Goal: Task Accomplishment & Management: Complete application form

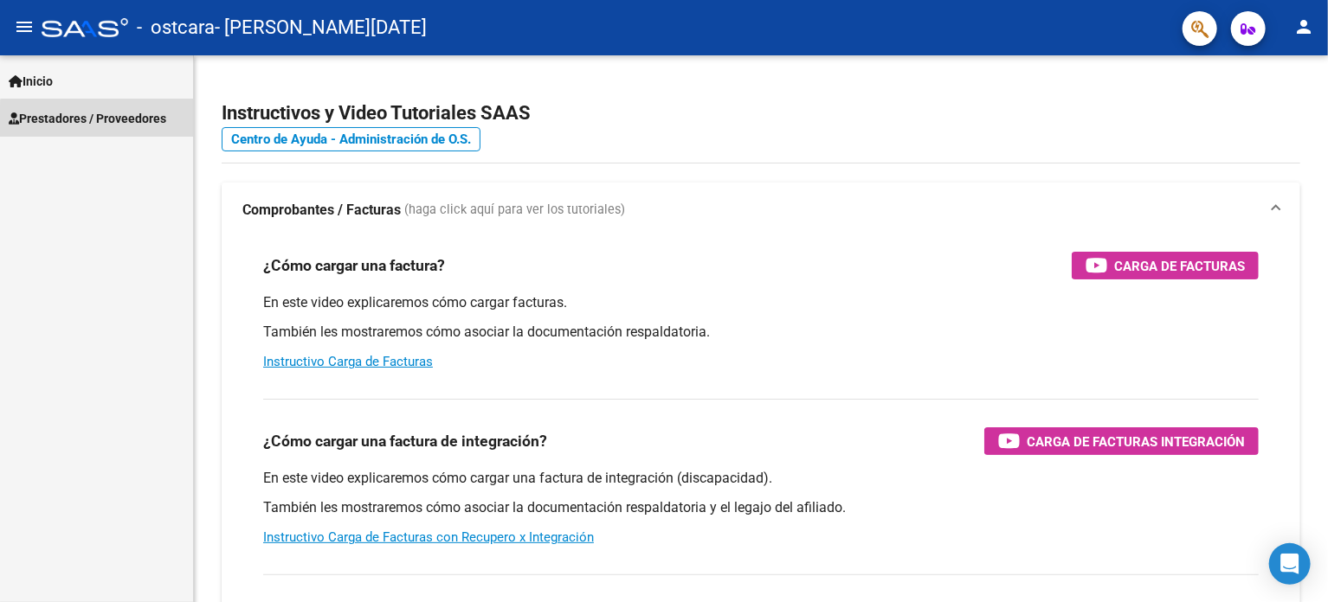
click at [106, 123] on span "Prestadores / Proveedores" at bounding box center [88, 118] width 158 height 19
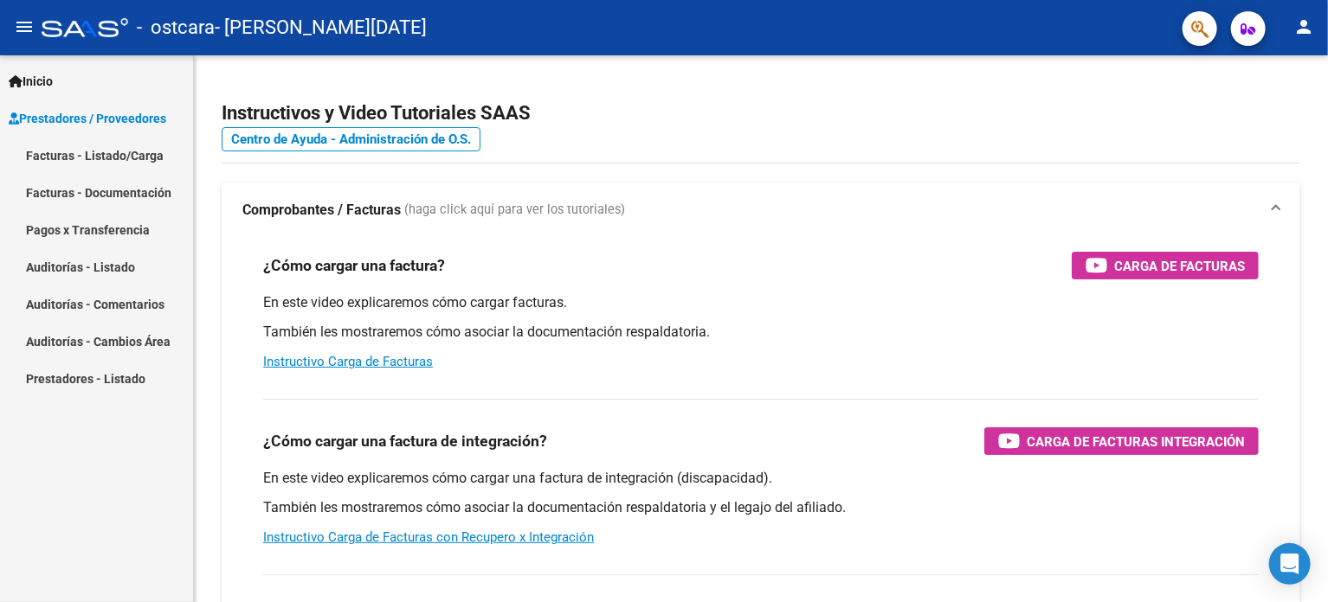
click at [96, 154] on link "Facturas - Listado/Carga" at bounding box center [96, 155] width 193 height 37
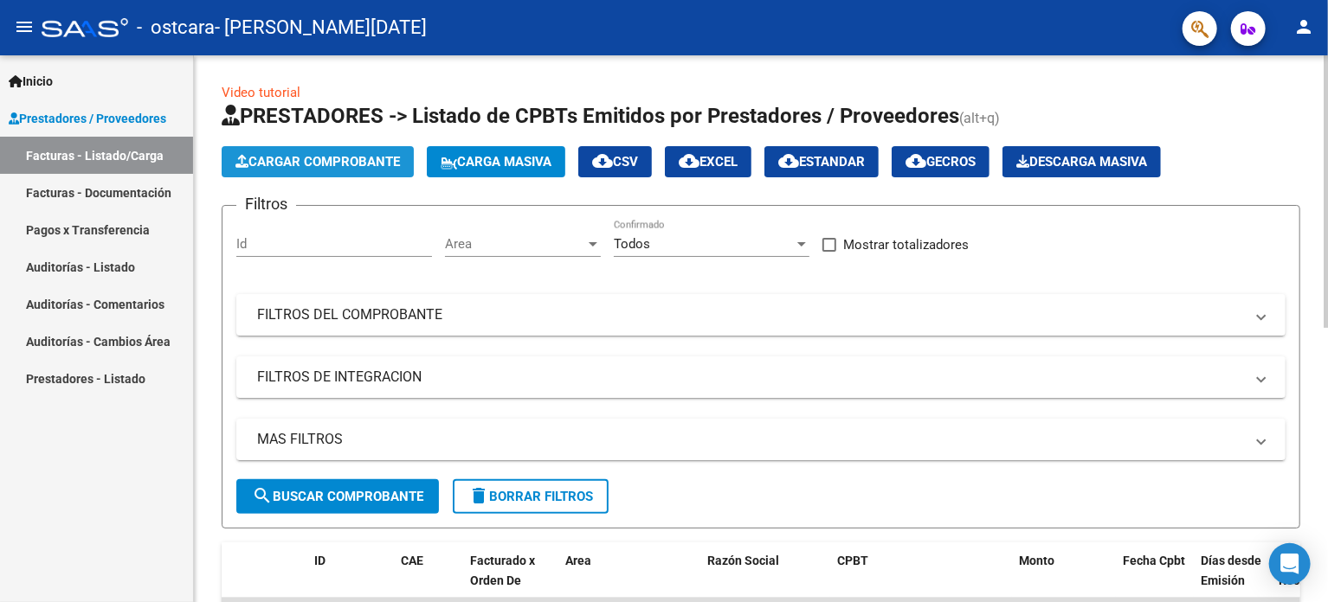
click at [364, 164] on span "Cargar Comprobante" at bounding box center [317, 162] width 164 height 16
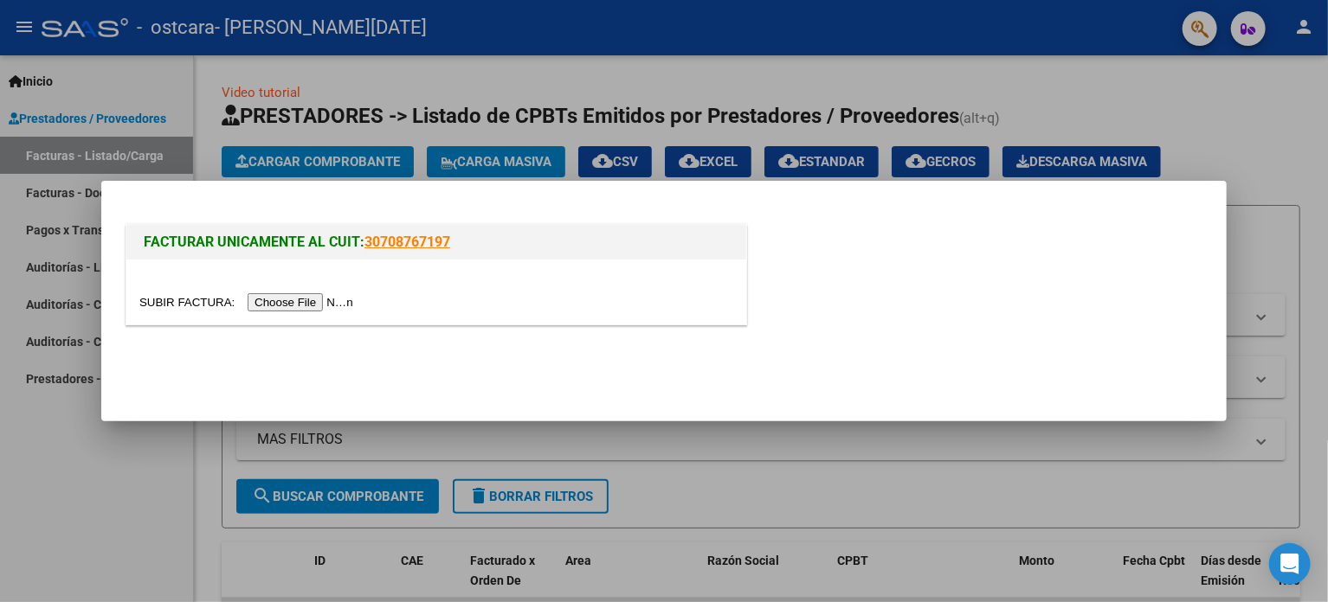
click at [338, 306] on input "file" at bounding box center [248, 302] width 219 height 18
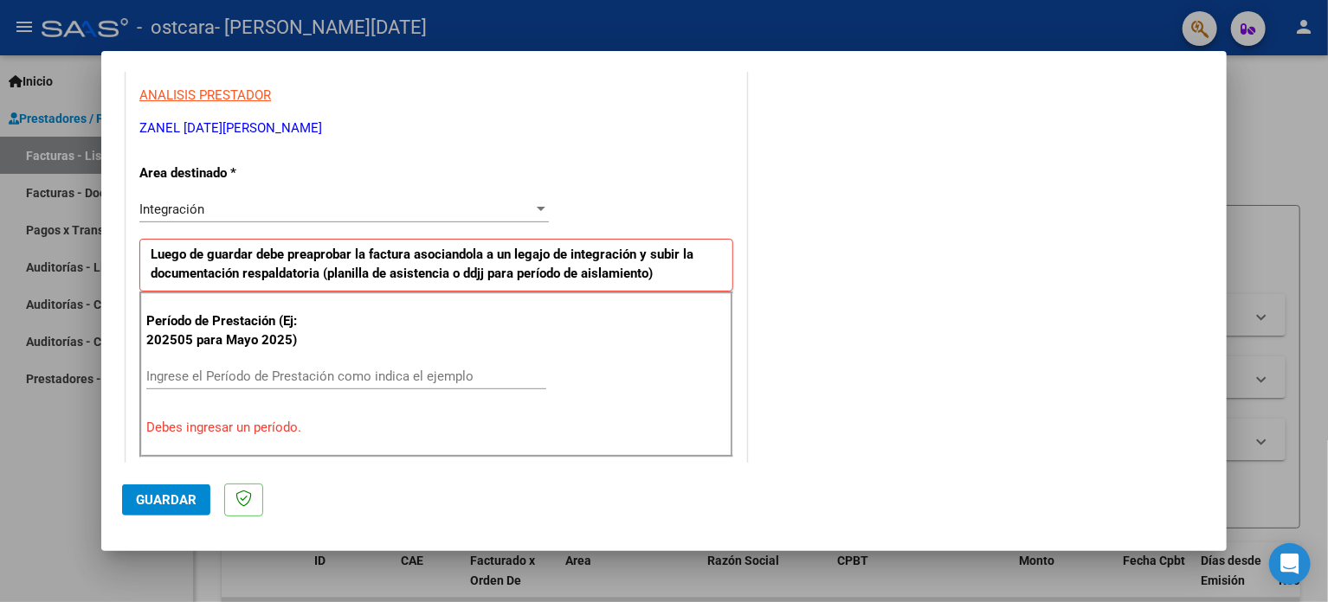
scroll to position [346, 0]
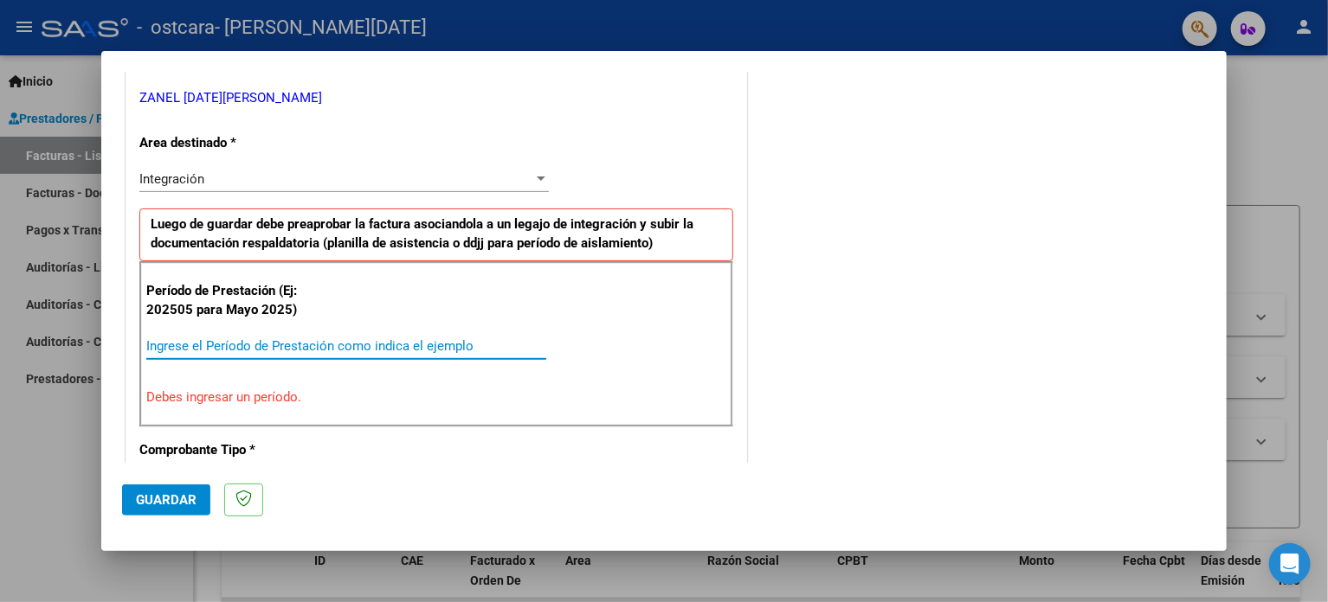
click at [228, 348] on input "Ingrese el Período de Prestación como indica el ejemplo" at bounding box center [346, 346] width 400 height 16
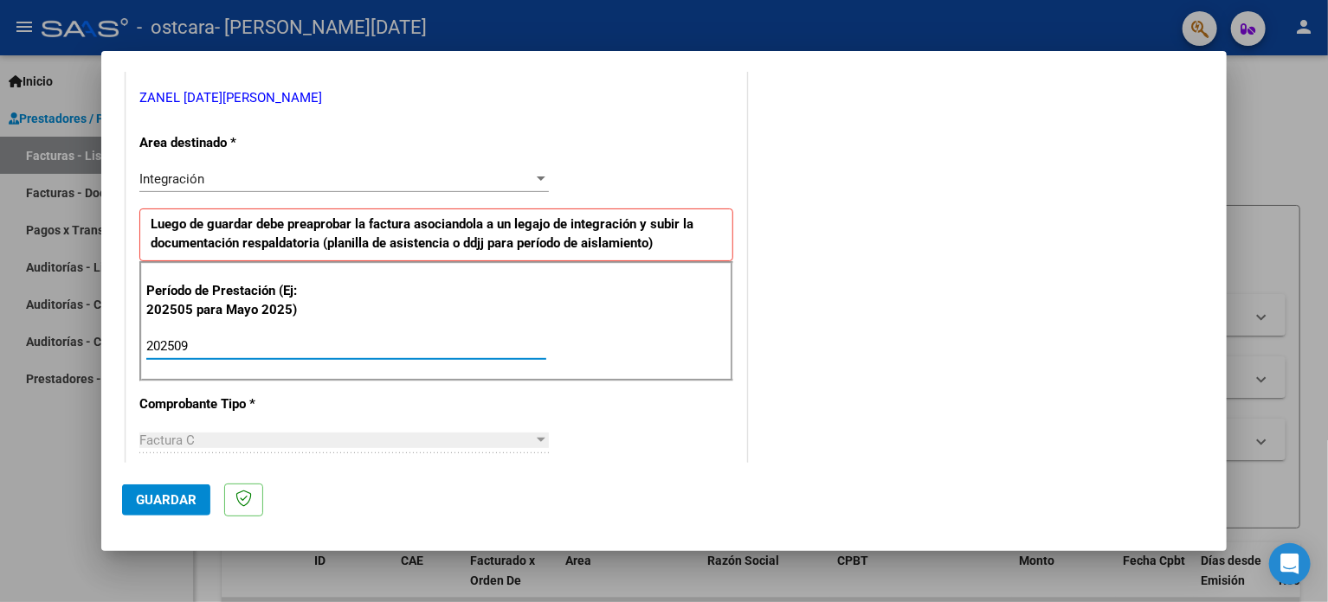
type input "202509"
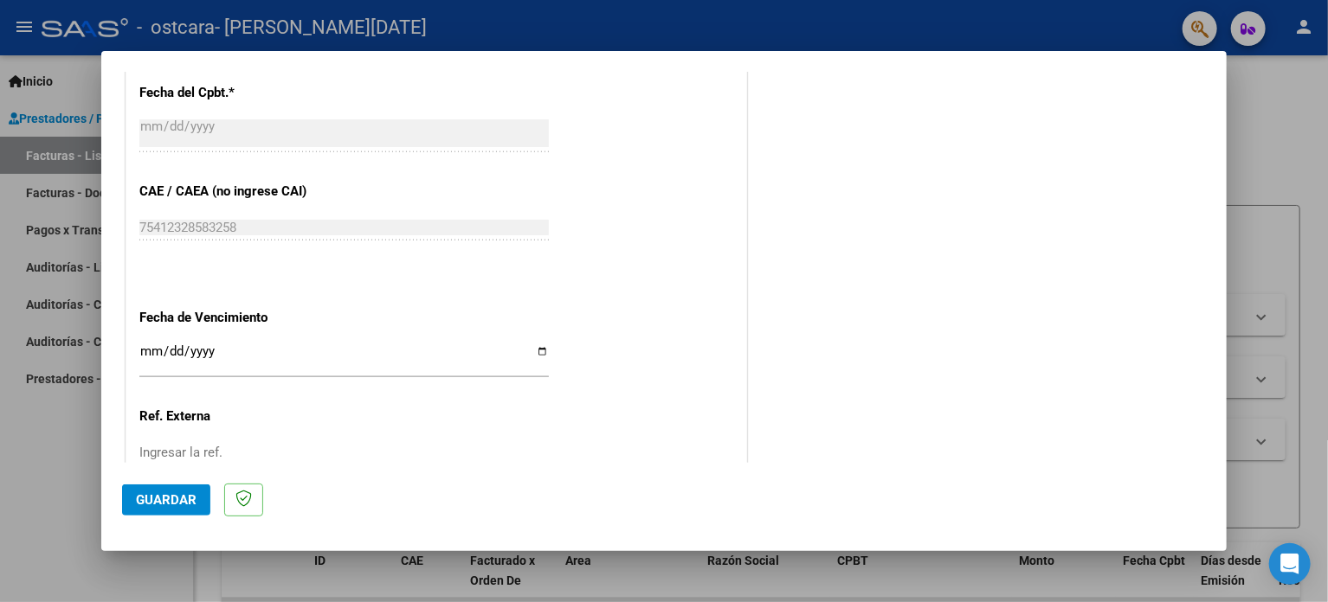
scroll to position [1039, 0]
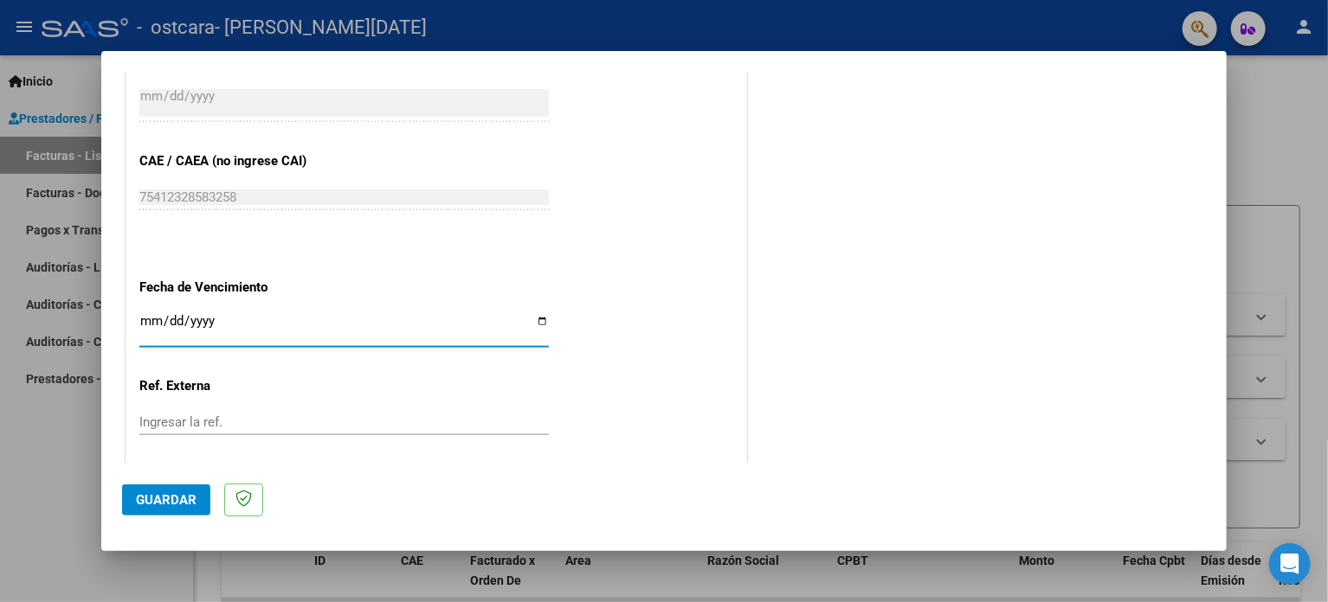
click at [145, 326] on input "Ingresar la fecha" at bounding box center [343, 328] width 409 height 28
type input "[DATE]"
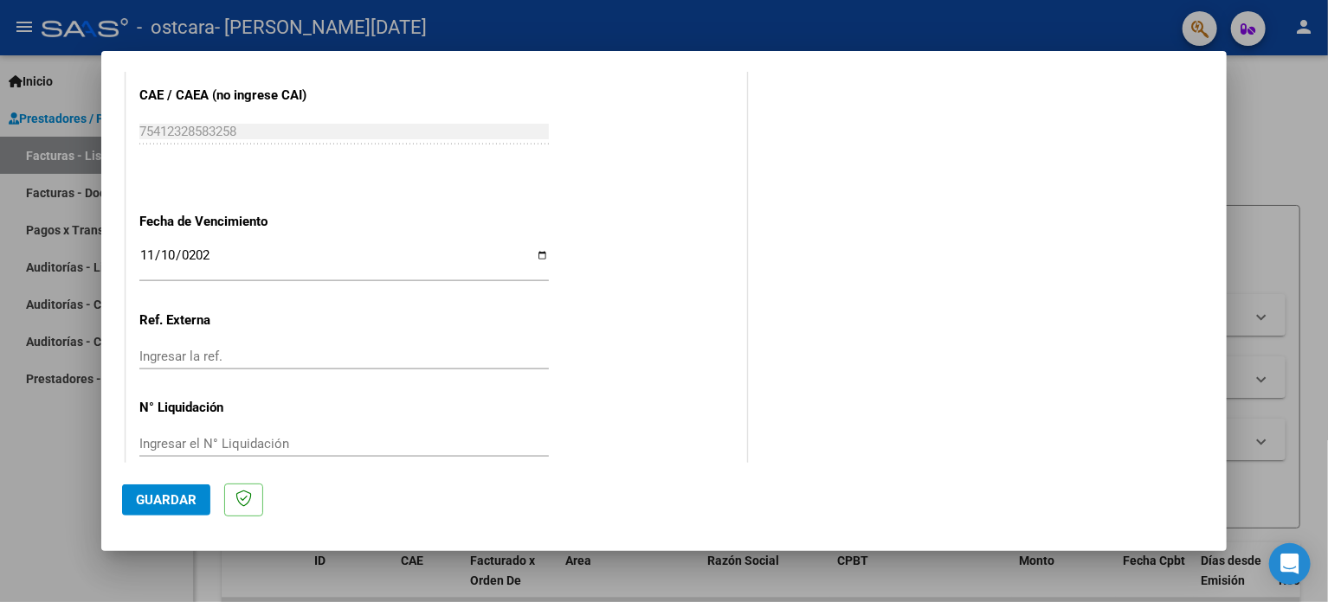
scroll to position [1129, 0]
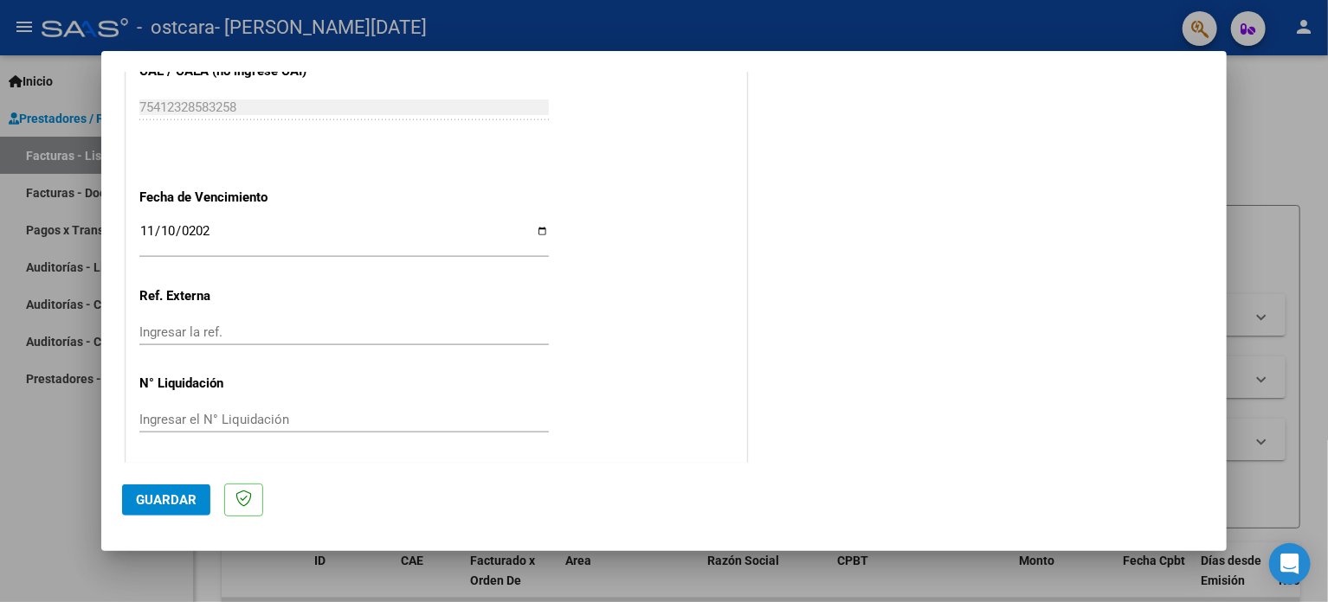
click at [158, 496] on span "Guardar" at bounding box center [166, 501] width 61 height 16
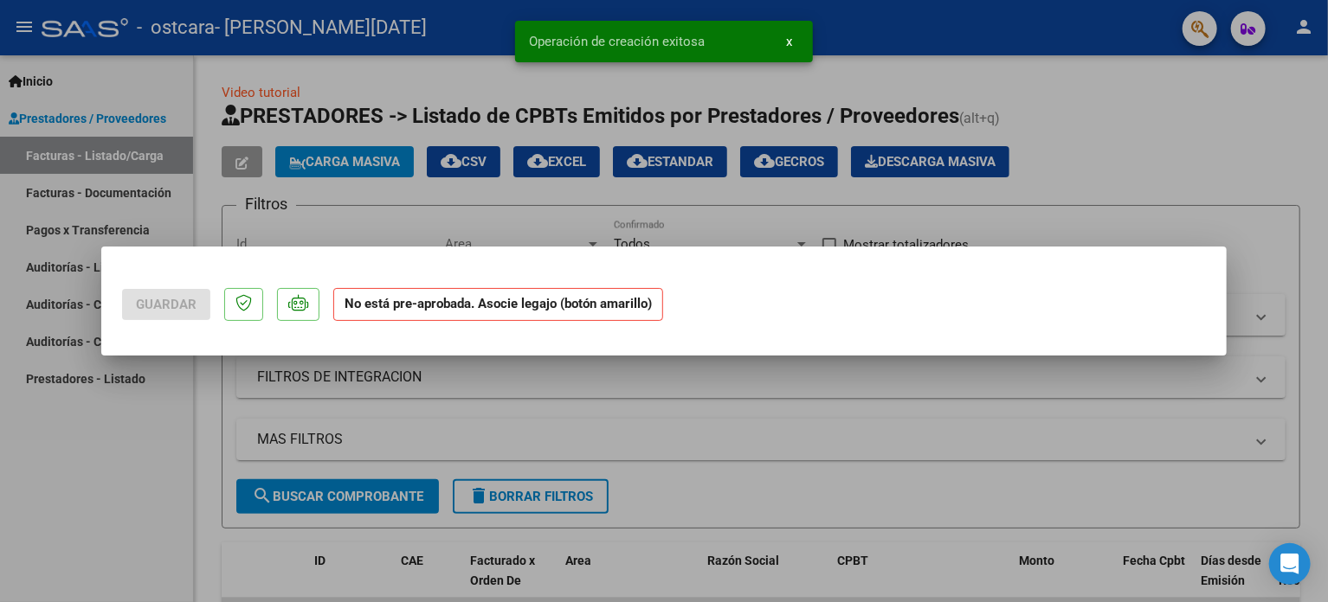
scroll to position [0, 0]
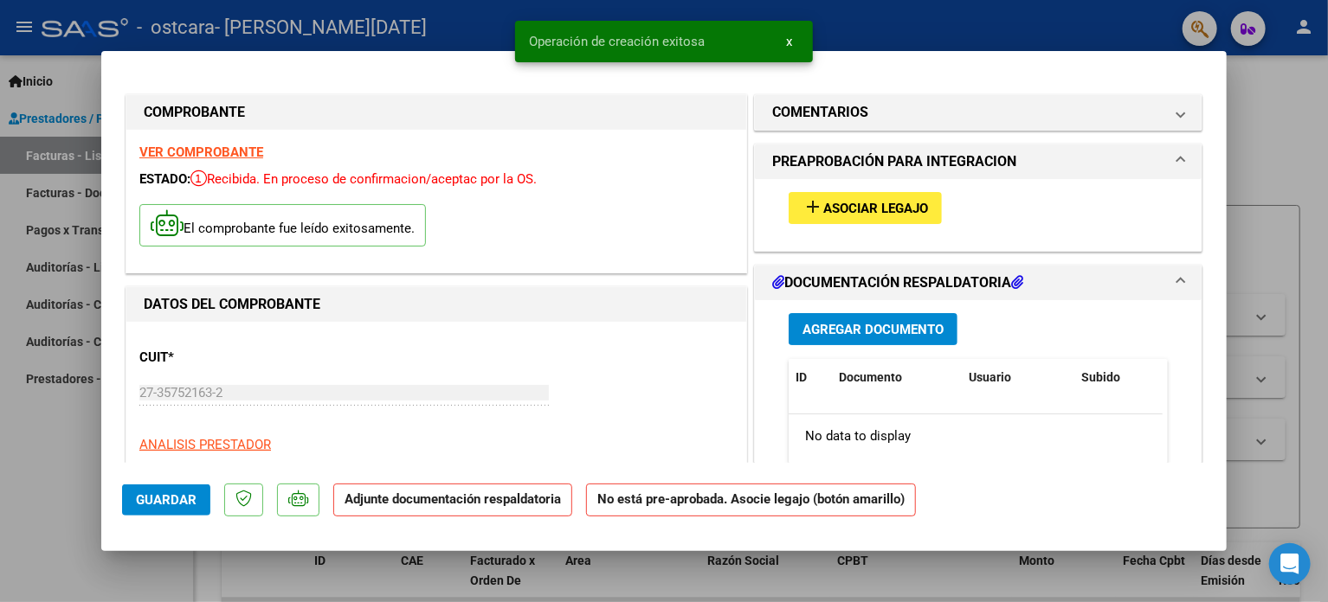
click at [832, 207] on span "Asociar Legajo" at bounding box center [875, 209] width 105 height 16
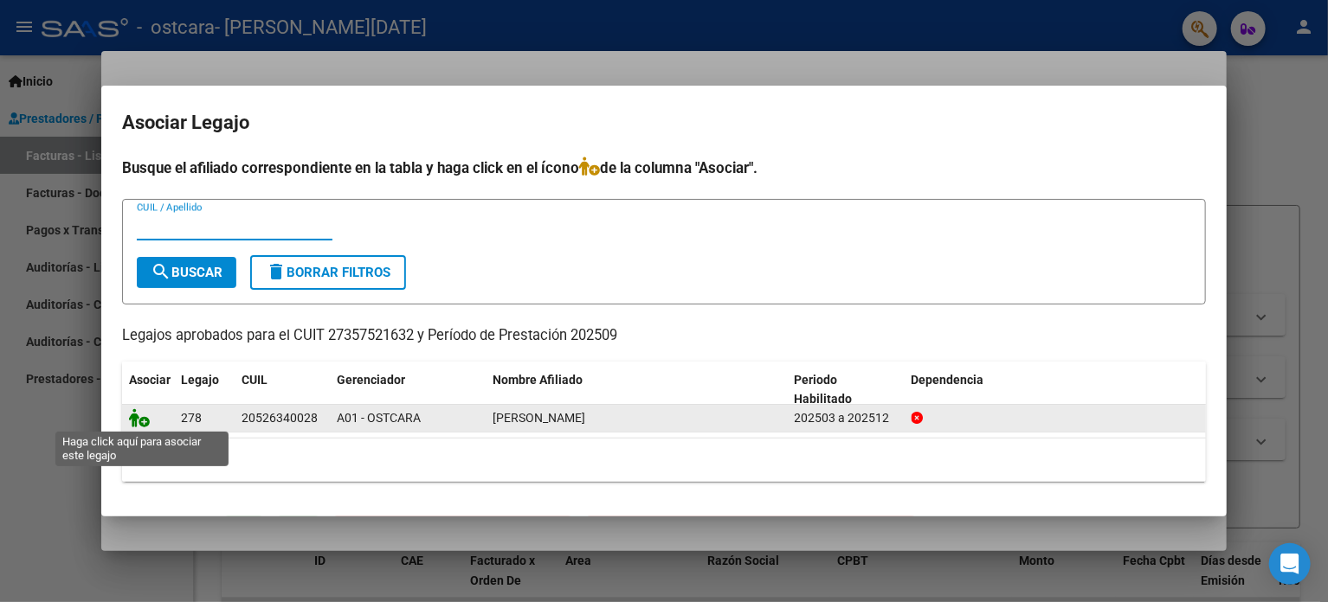
click at [135, 418] on icon at bounding box center [139, 418] width 21 height 19
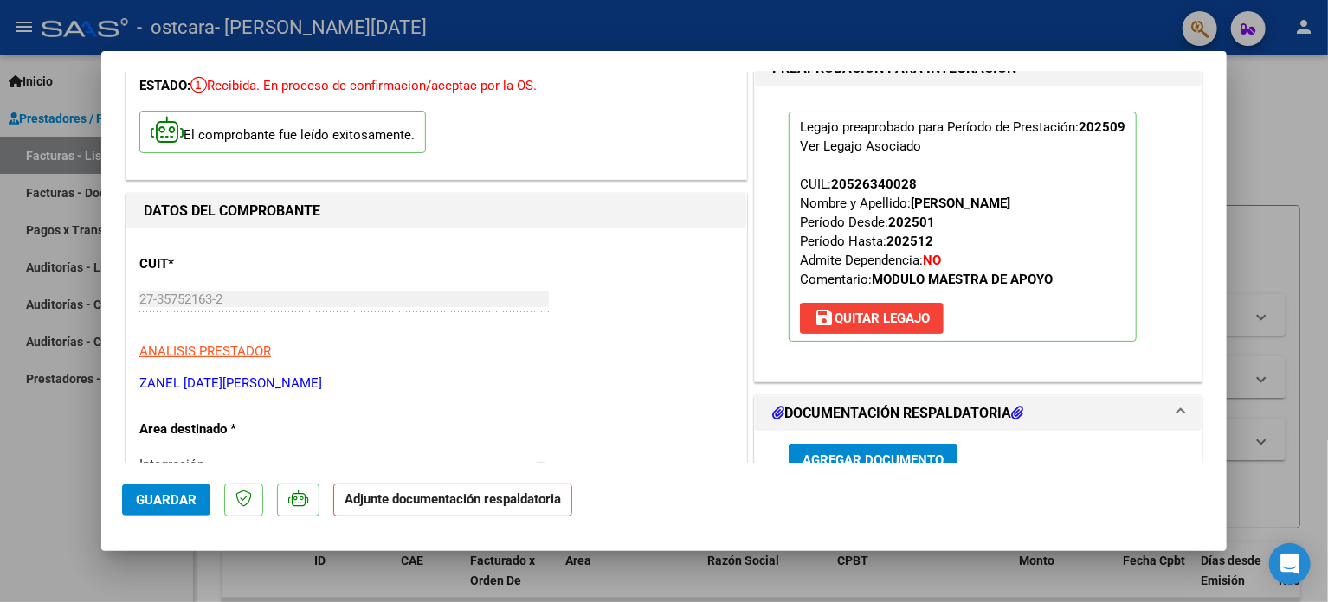
scroll to position [260, 0]
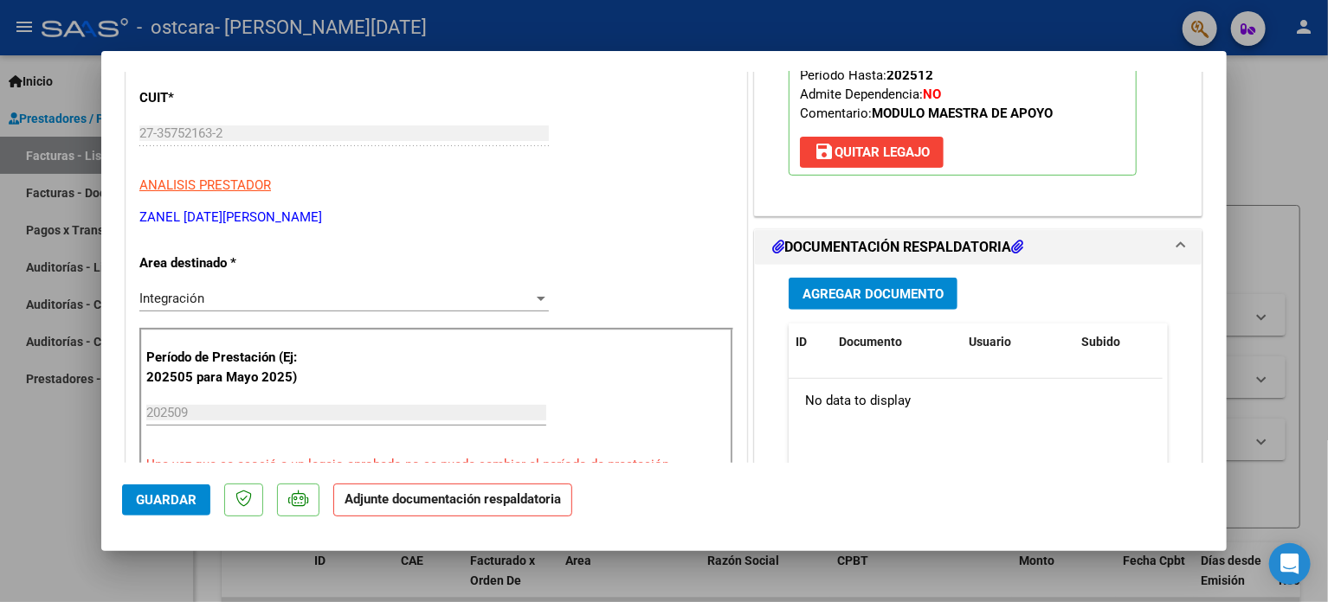
click at [889, 302] on button "Agregar Documento" at bounding box center [873, 294] width 169 height 32
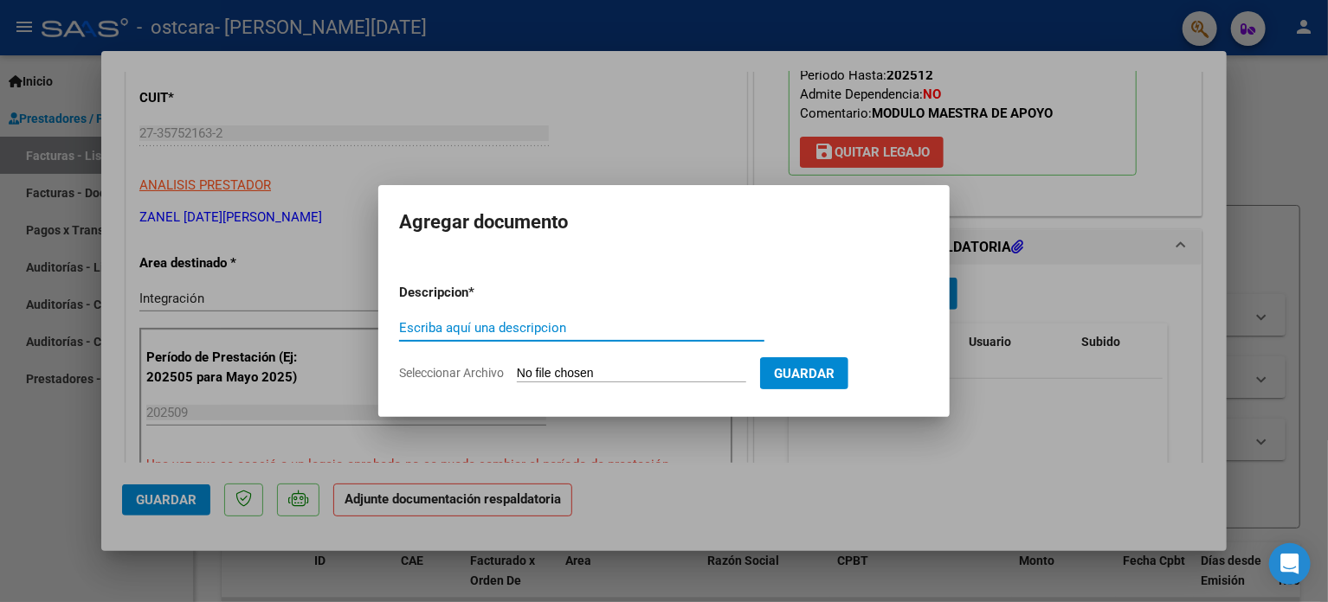
click at [493, 330] on input "Escriba aquí una descripcion" at bounding box center [581, 328] width 365 height 16
type input "ASISTENCIA SEPTIEMBRE"
click at [617, 372] on input "Seleccionar Archivo" at bounding box center [631, 374] width 229 height 16
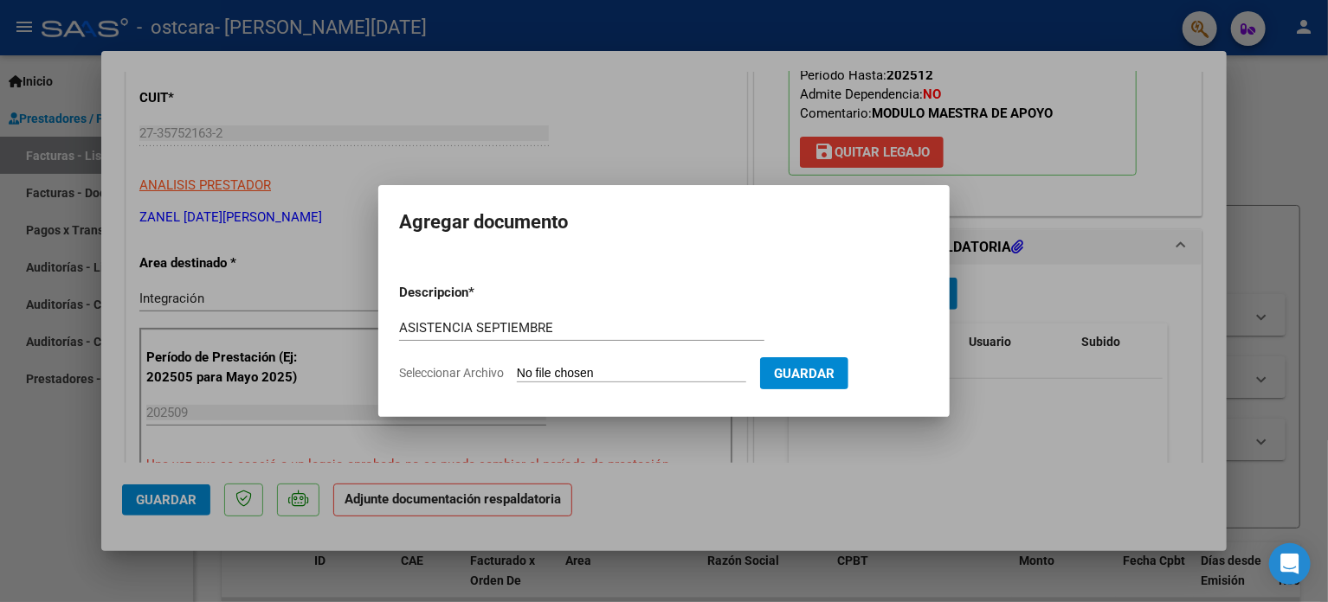
type input "C:\fakepath\Asistencia Lautaro sep.pdf"
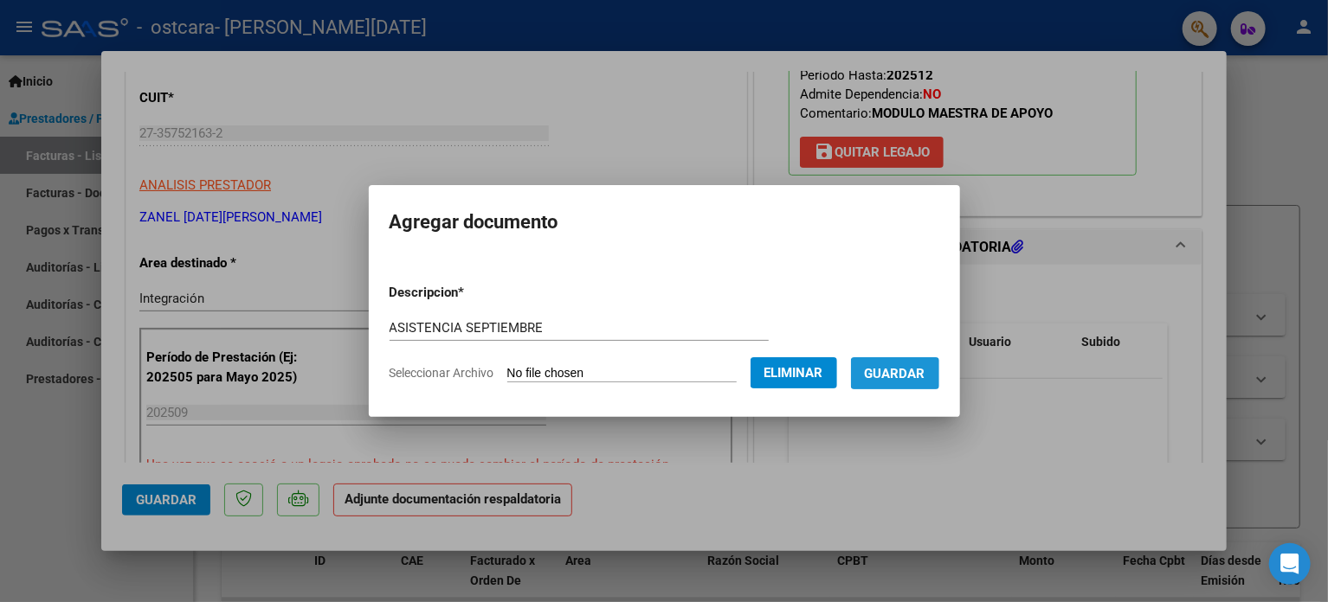
click at [905, 378] on span "Guardar" at bounding box center [895, 374] width 61 height 16
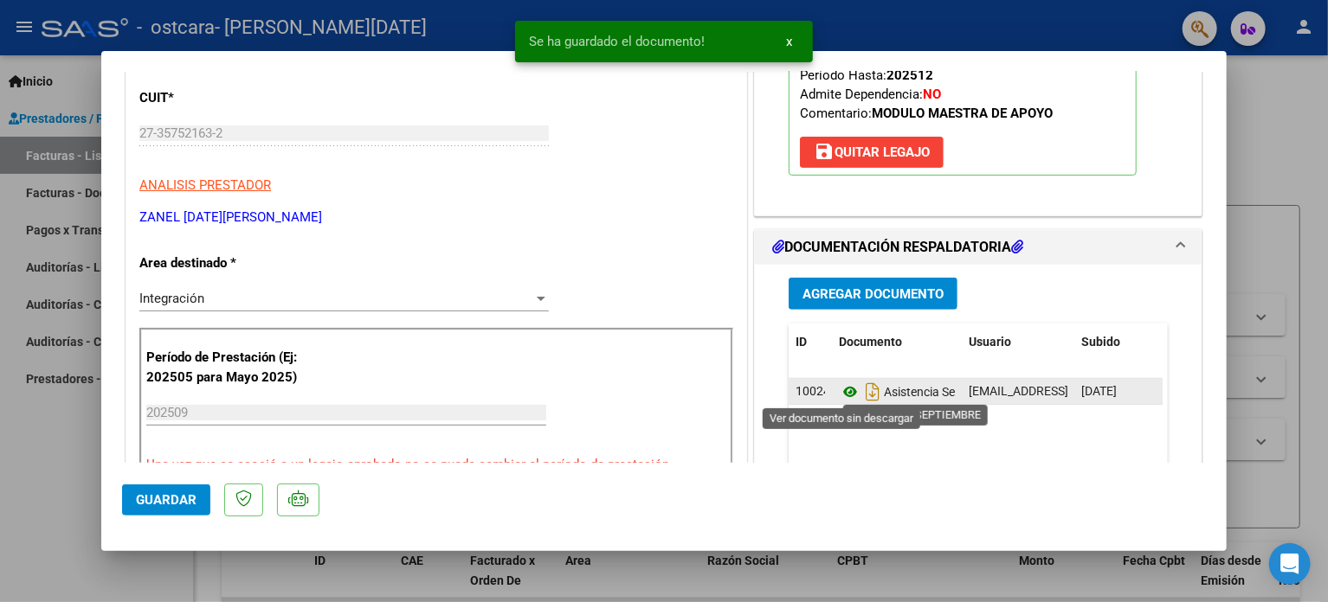
click at [842, 396] on icon at bounding box center [850, 392] width 23 height 21
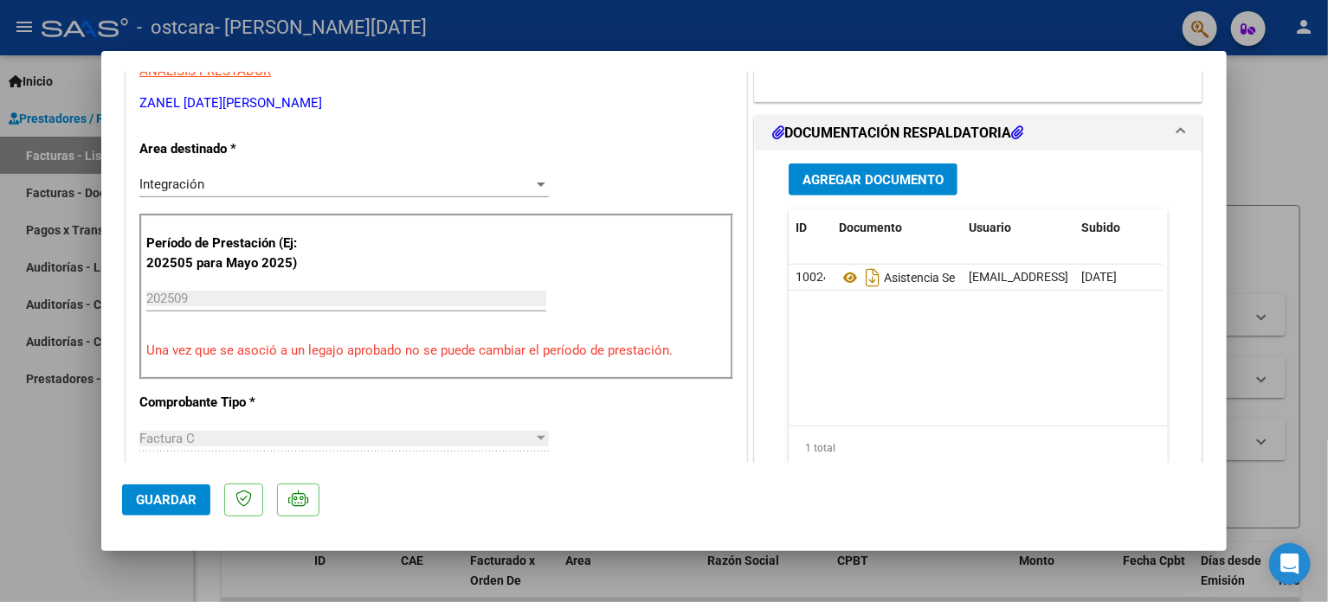
scroll to position [519, 0]
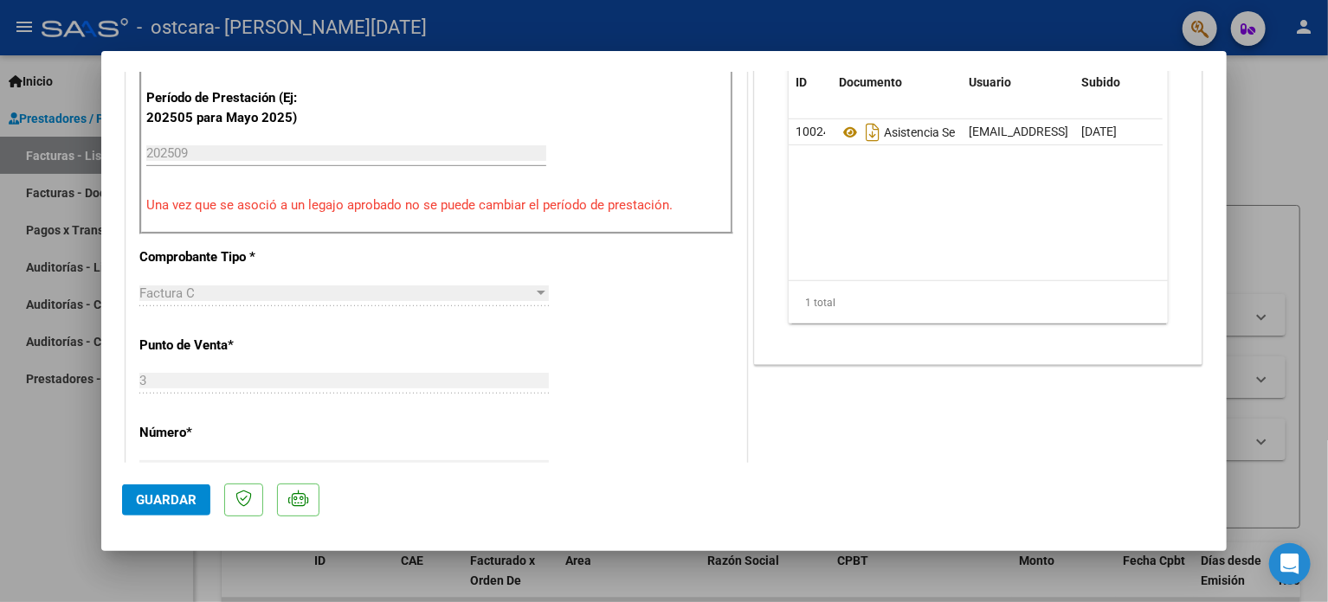
click at [169, 502] on span "Guardar" at bounding box center [166, 501] width 61 height 16
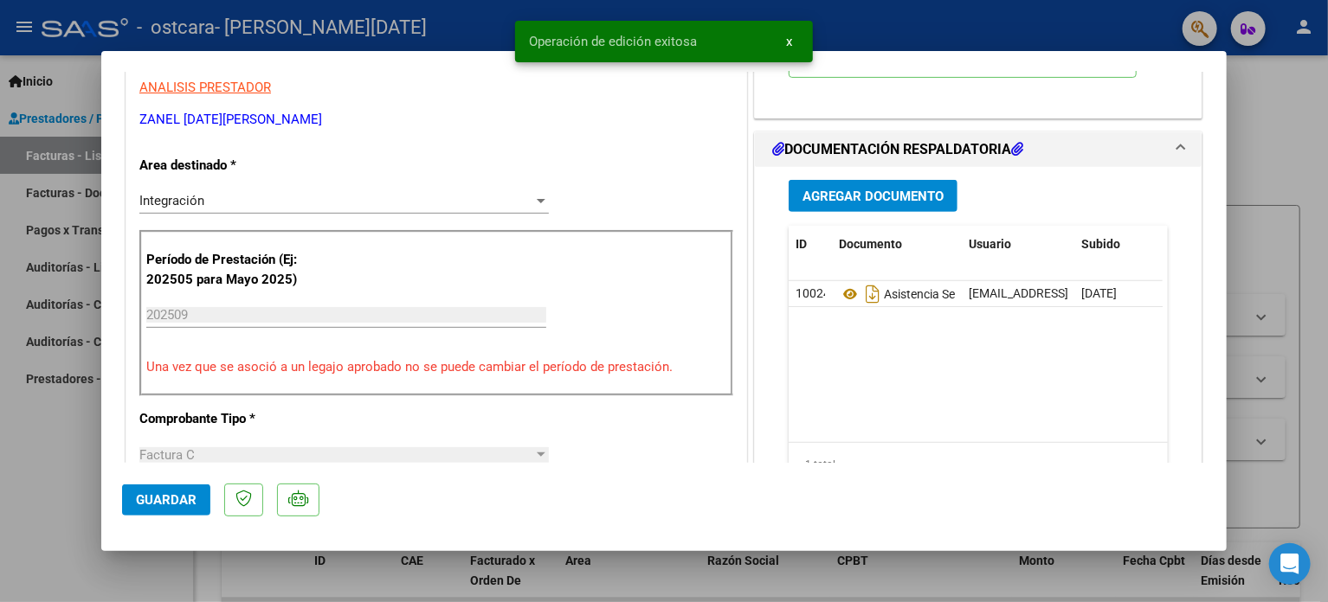
scroll to position [260, 0]
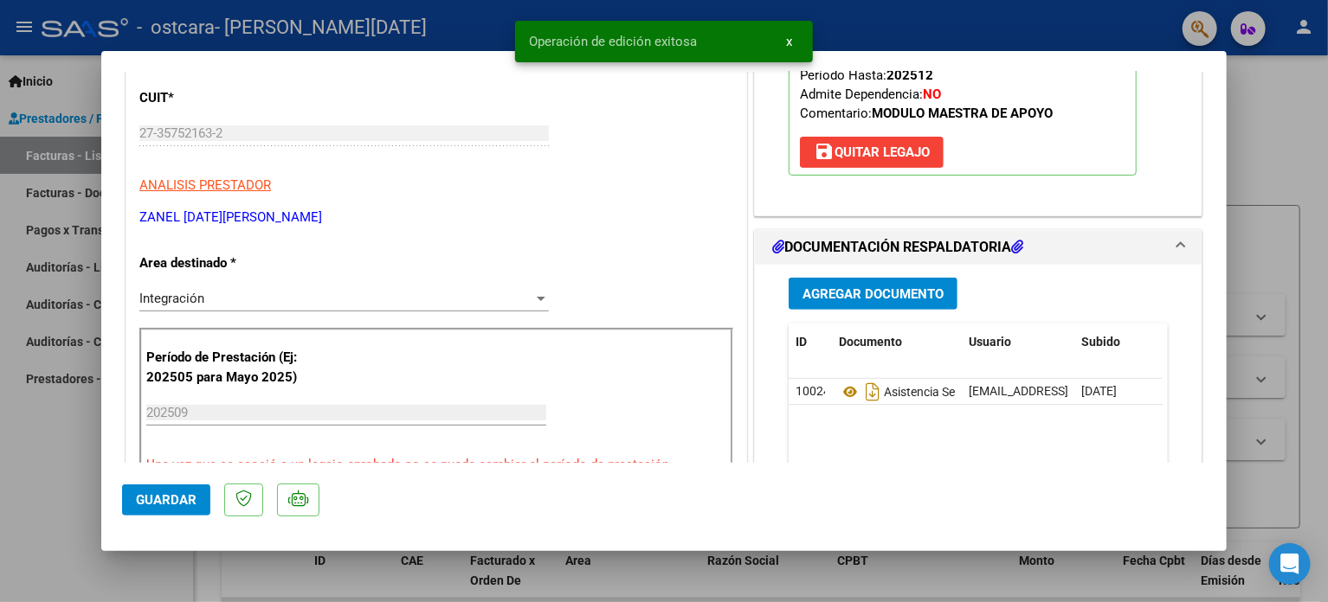
click at [1270, 145] on div at bounding box center [664, 301] width 1328 height 602
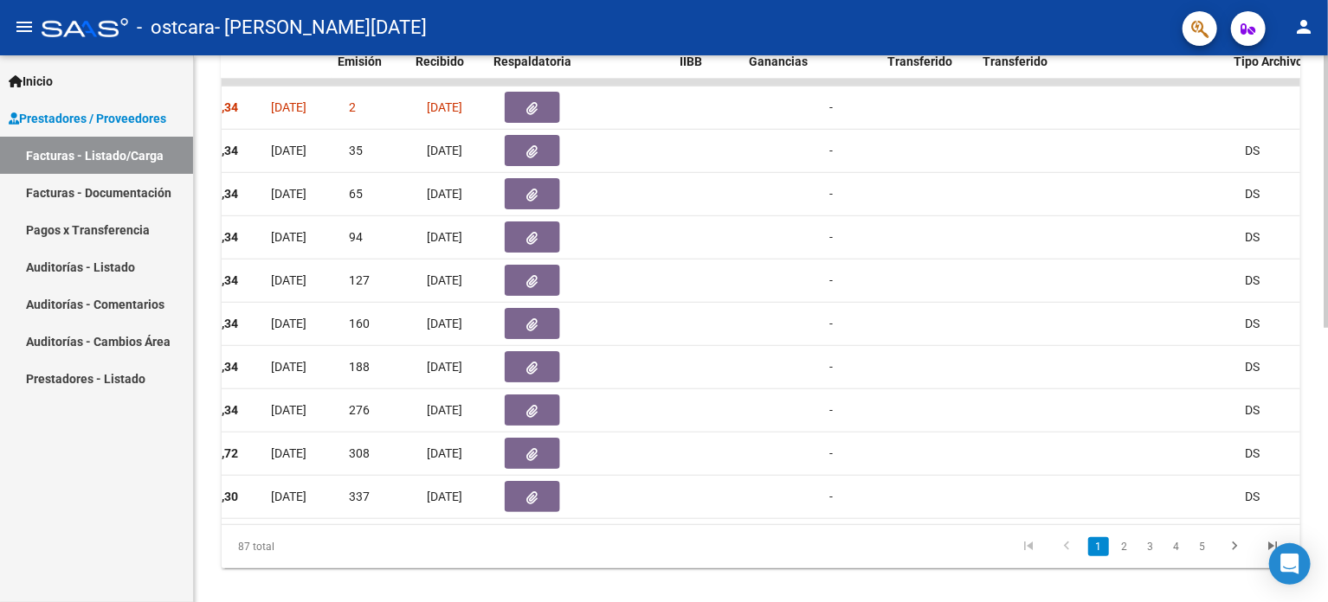
scroll to position [0, 769]
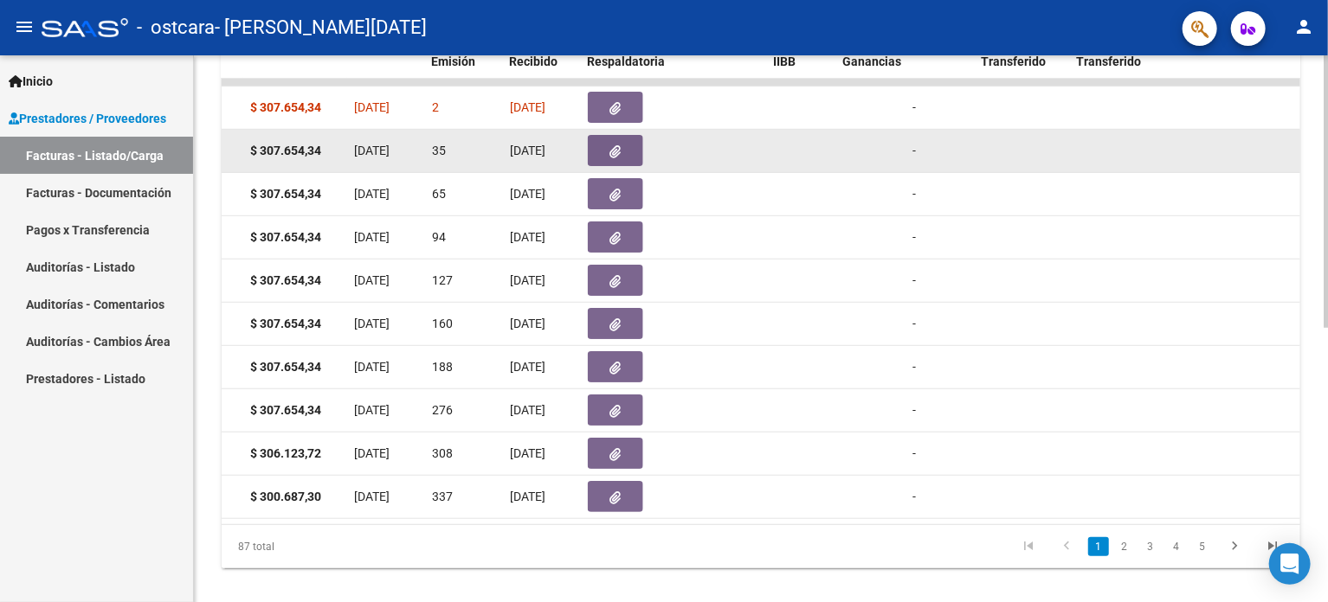
click at [602, 143] on button "button" at bounding box center [615, 150] width 55 height 31
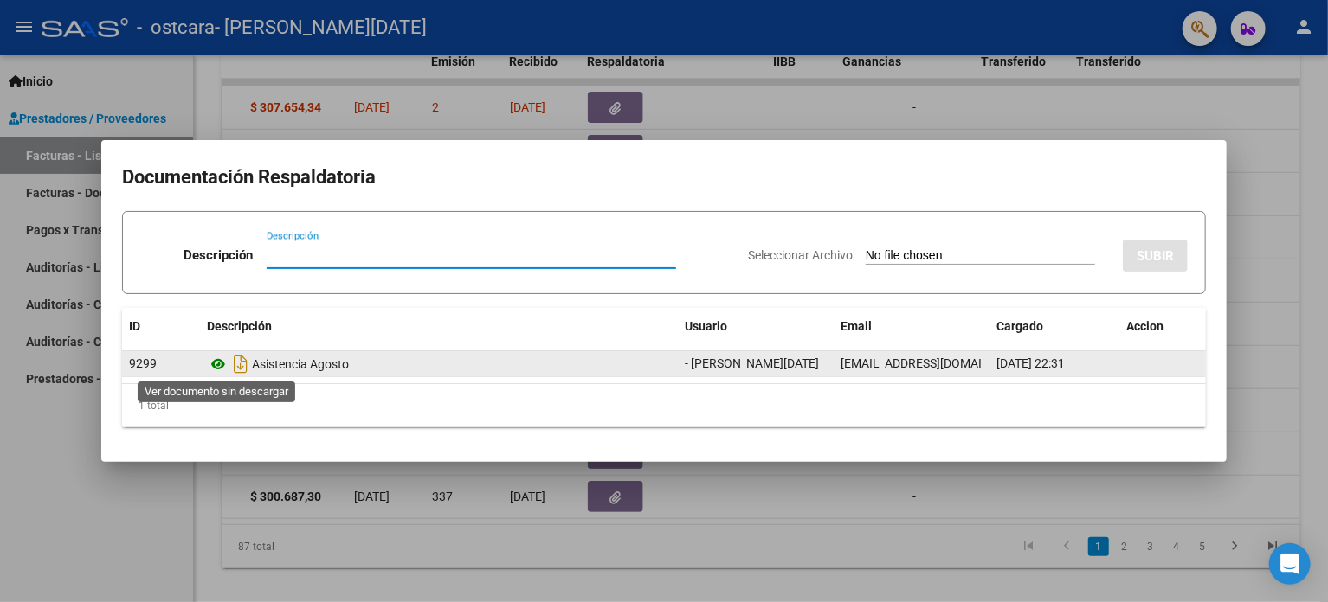
click at [214, 368] on icon at bounding box center [218, 364] width 23 height 21
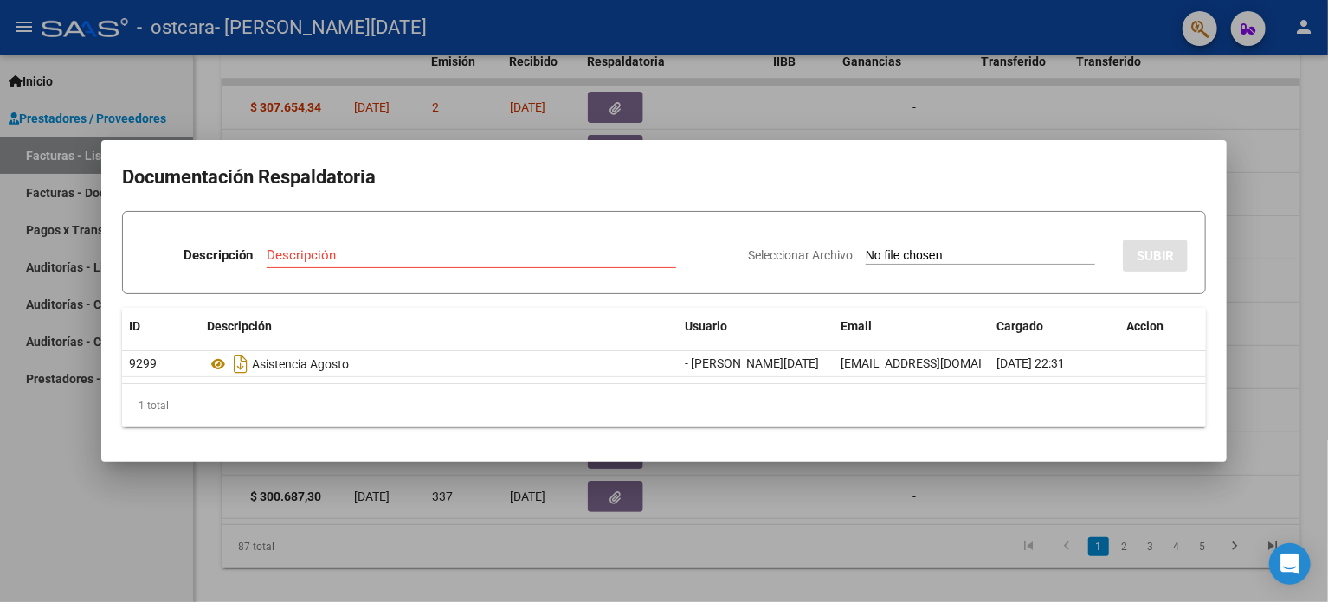
click at [1086, 111] on div at bounding box center [664, 301] width 1328 height 602
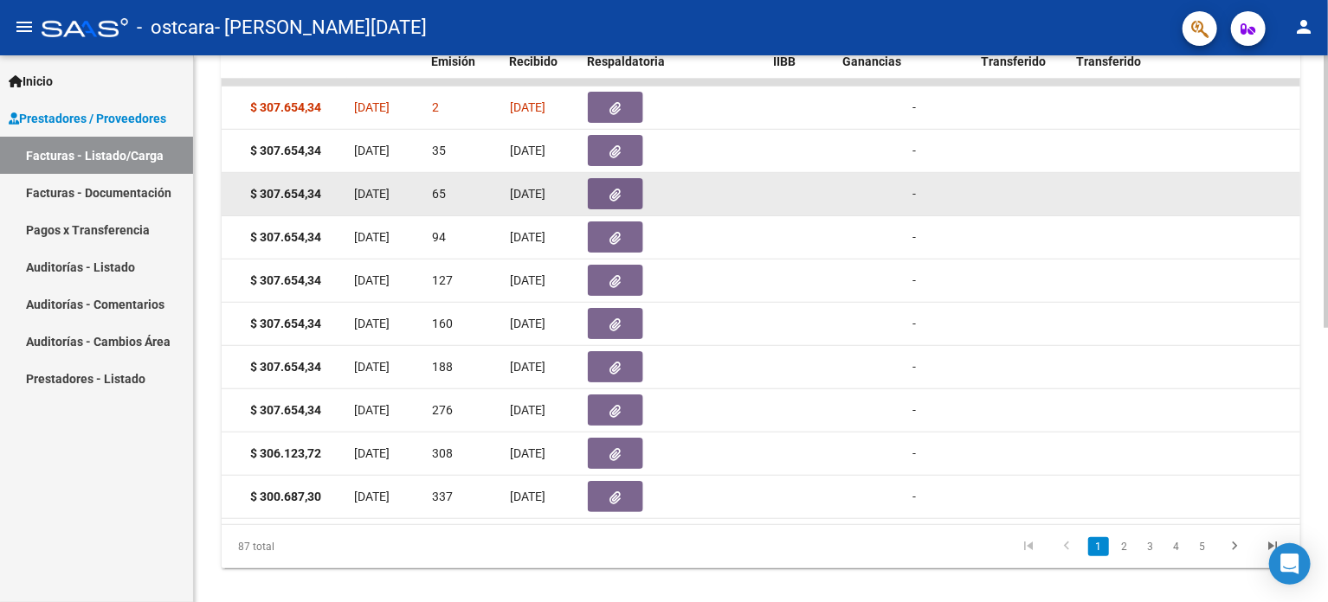
click at [625, 193] on button "button" at bounding box center [615, 193] width 55 height 31
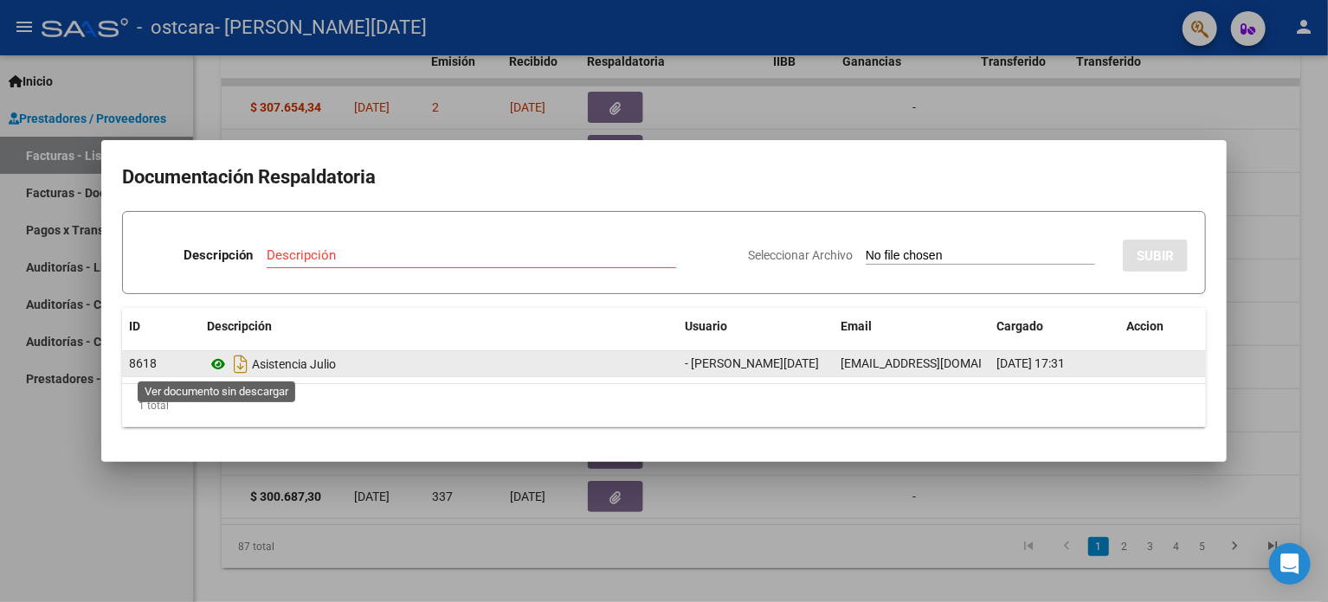
click at [219, 370] on icon at bounding box center [218, 364] width 23 height 21
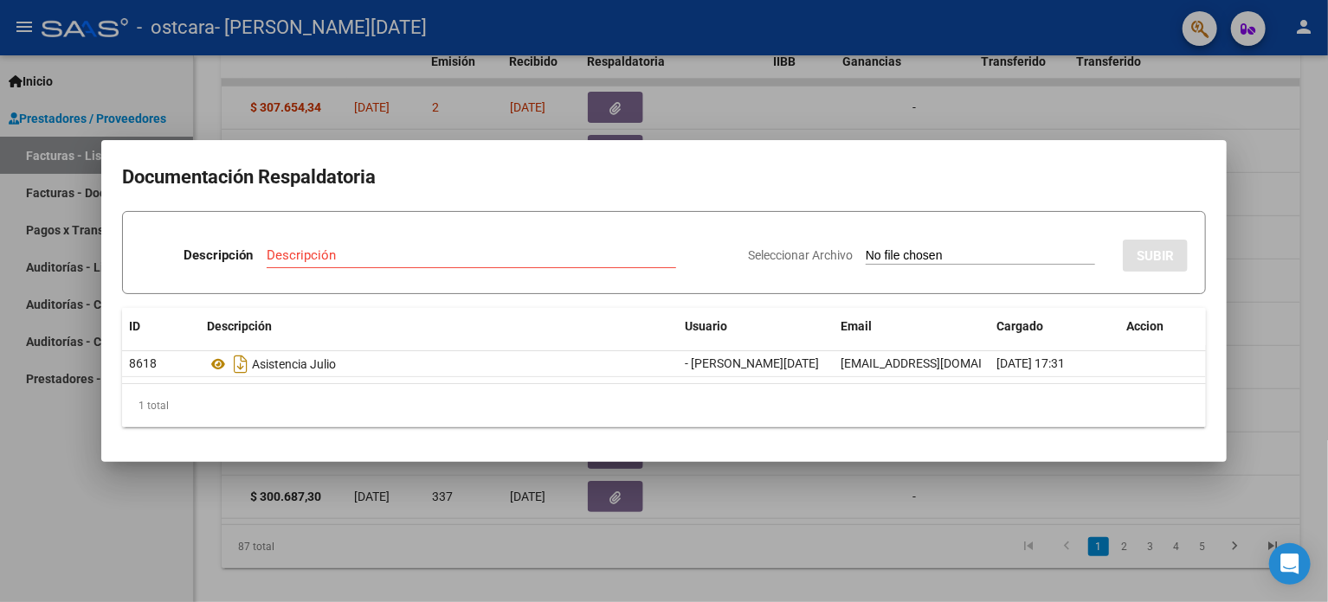
click at [1118, 136] on div at bounding box center [664, 301] width 1328 height 602
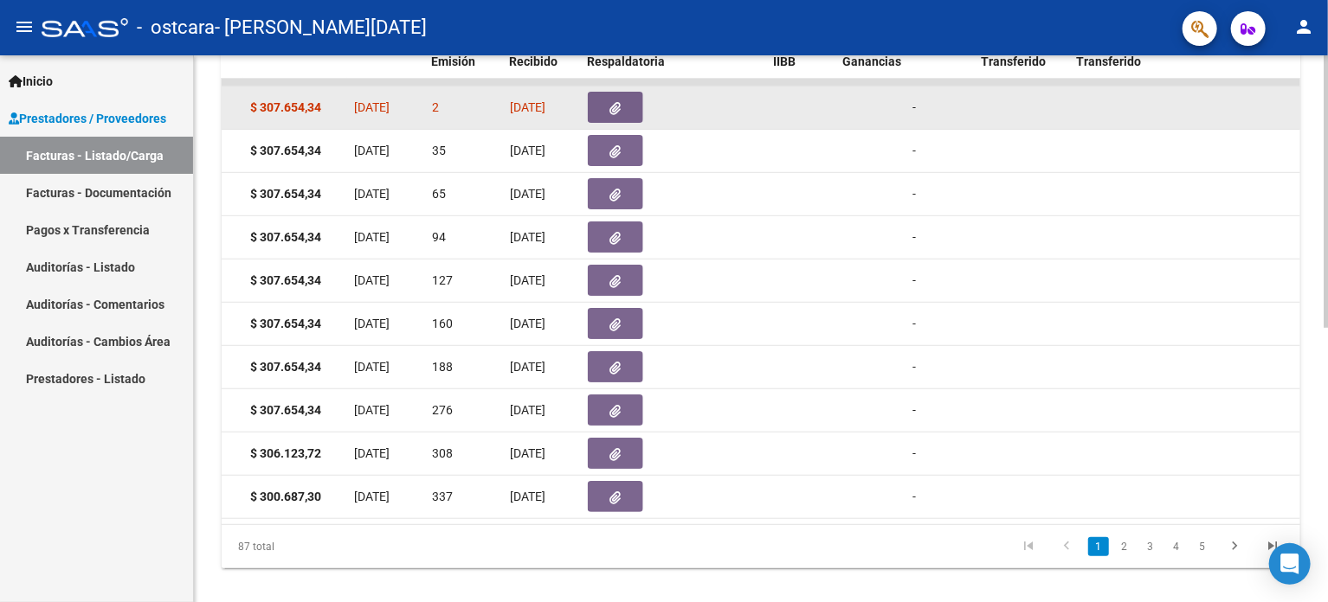
click at [1105, 111] on datatable-body-cell at bounding box center [1117, 108] width 95 height 42
click at [608, 103] on button "button" at bounding box center [615, 107] width 55 height 31
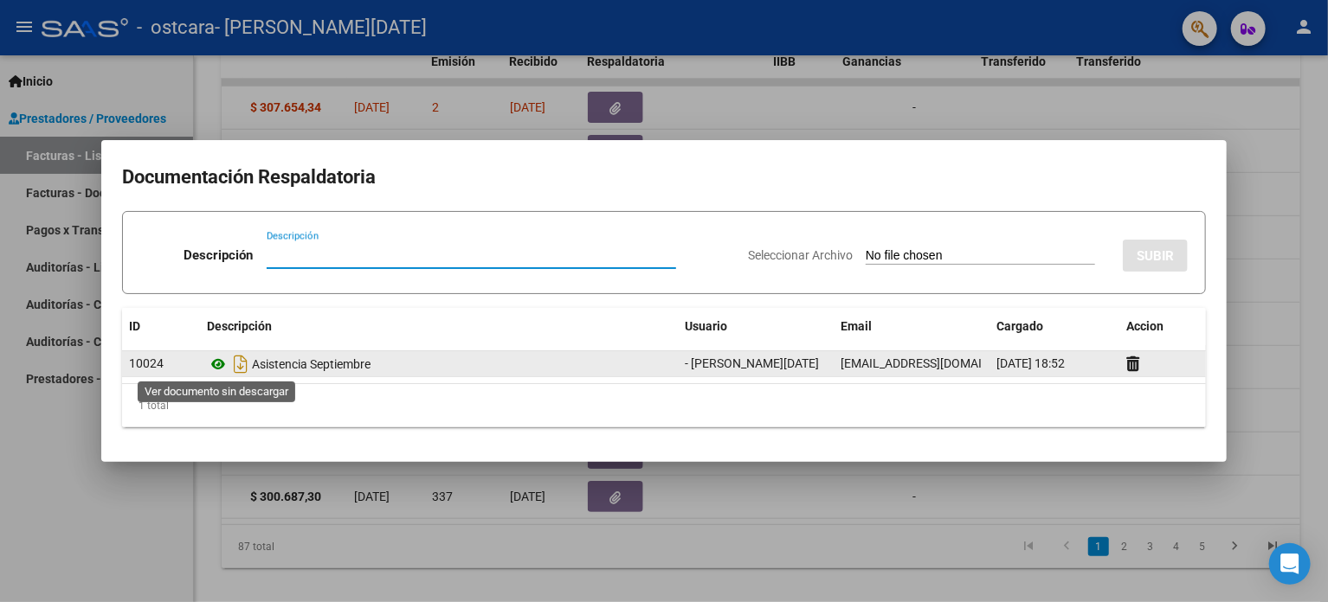
click at [217, 370] on icon at bounding box center [218, 364] width 23 height 21
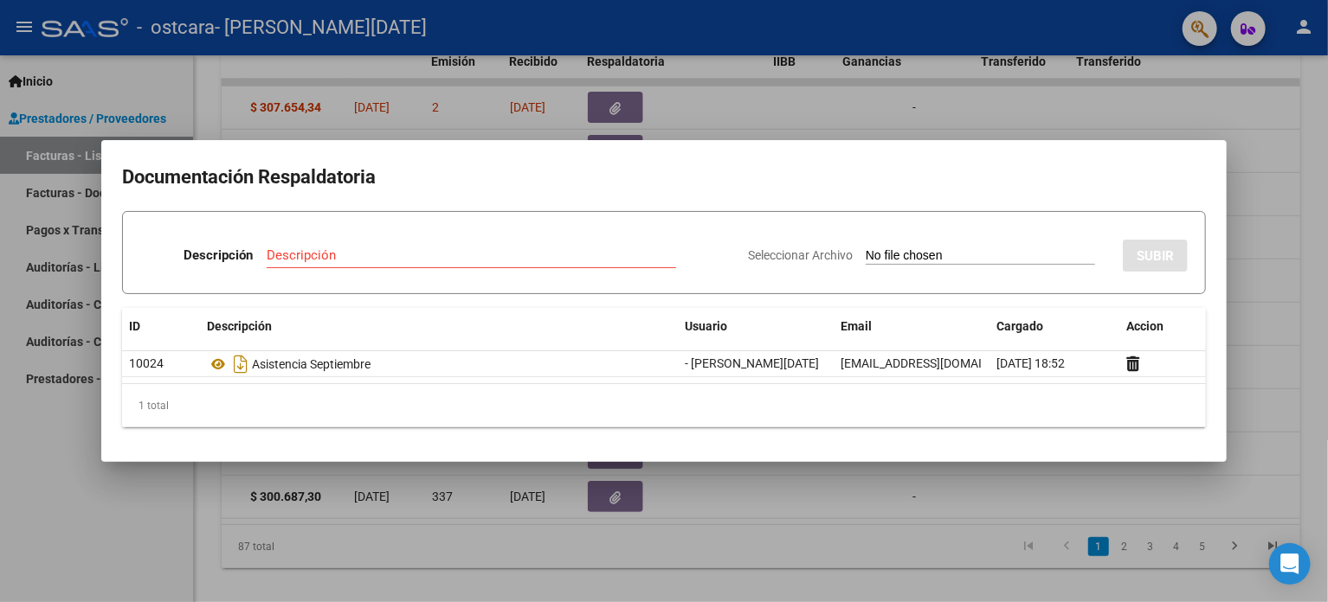
click at [854, 117] on div at bounding box center [664, 301] width 1328 height 602
